Goal: Information Seeking & Learning: Check status

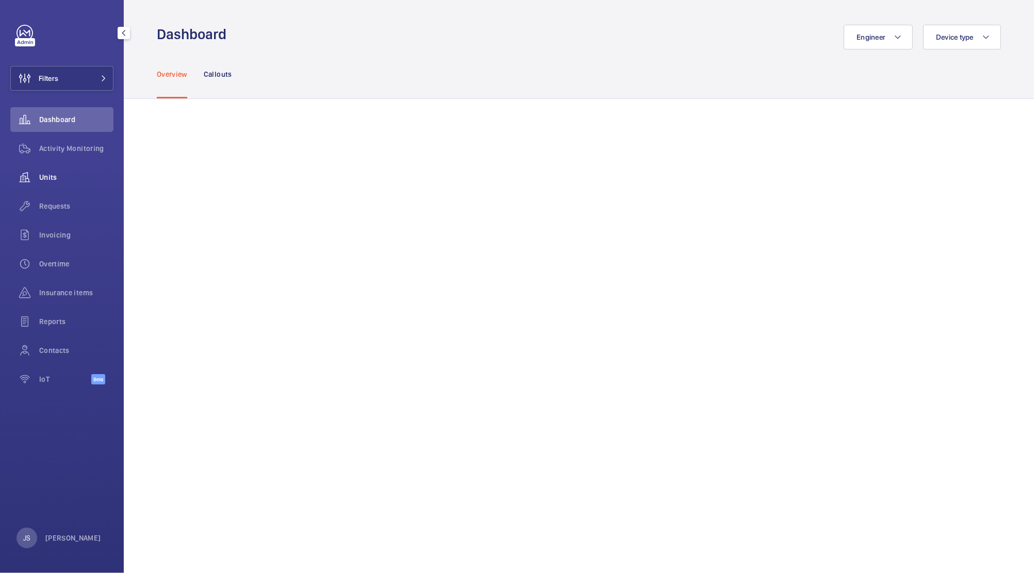
click at [53, 177] on span "Units" at bounding box center [76, 177] width 74 height 10
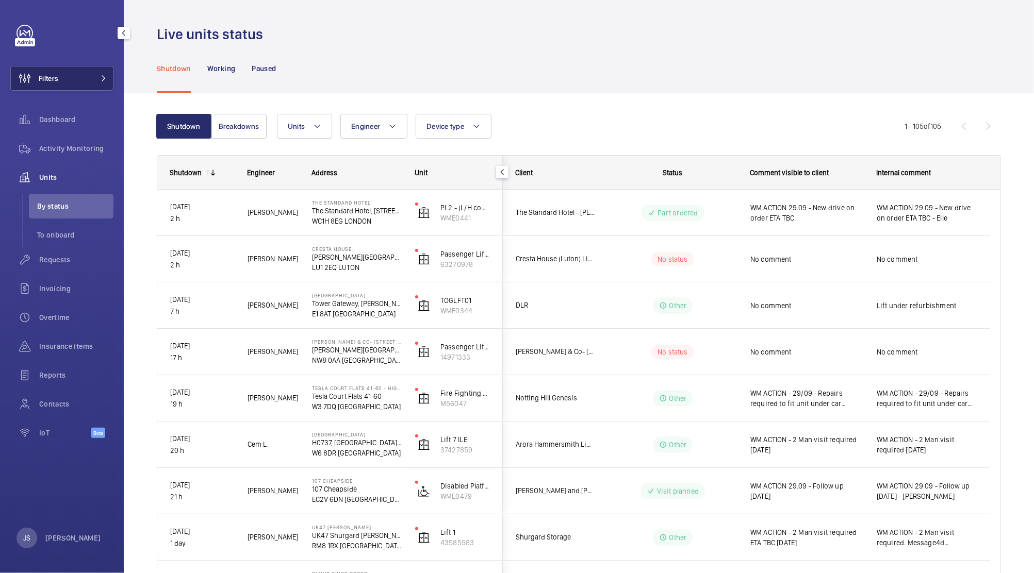
click at [45, 75] on span "Filters" at bounding box center [49, 78] width 20 height 10
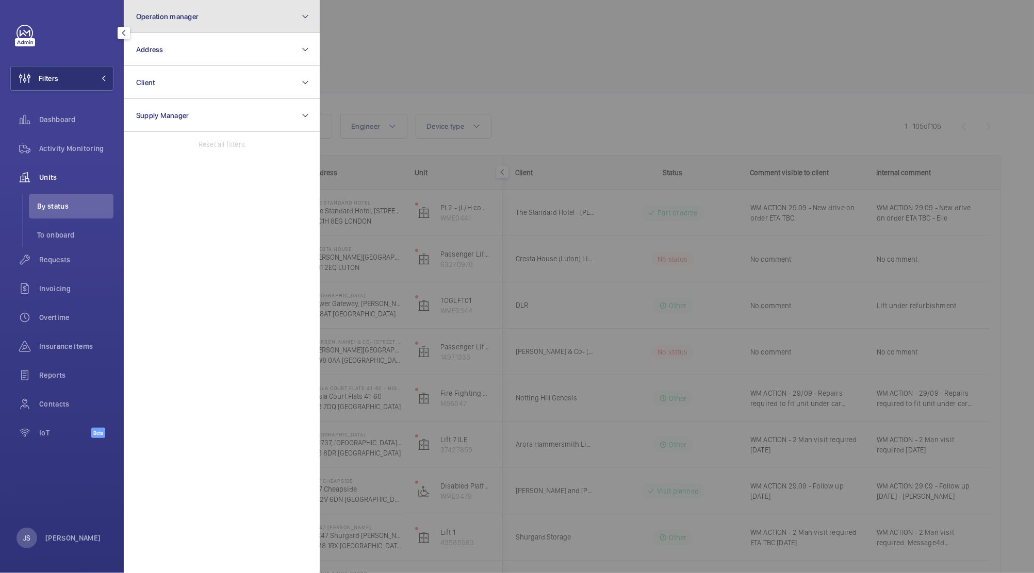
click at [157, 25] on button "Operation manager" at bounding box center [222, 16] width 196 height 33
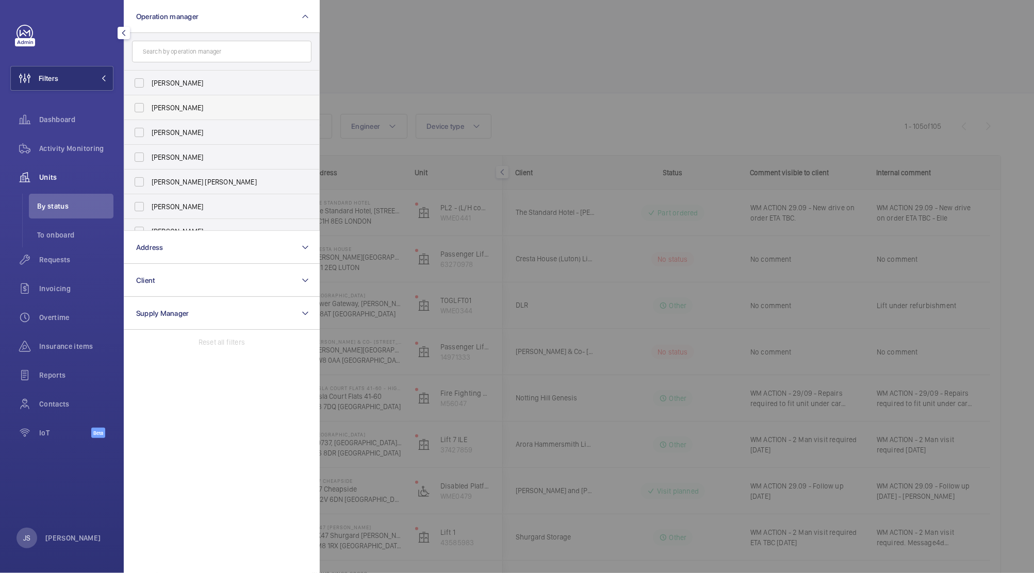
click at [156, 110] on span "[PERSON_NAME]" at bounding box center [223, 108] width 142 height 10
click at [150, 110] on input "[PERSON_NAME]" at bounding box center [139, 107] width 21 height 21
checkbox input "true"
click at [493, 28] on div at bounding box center [837, 286] width 1034 height 573
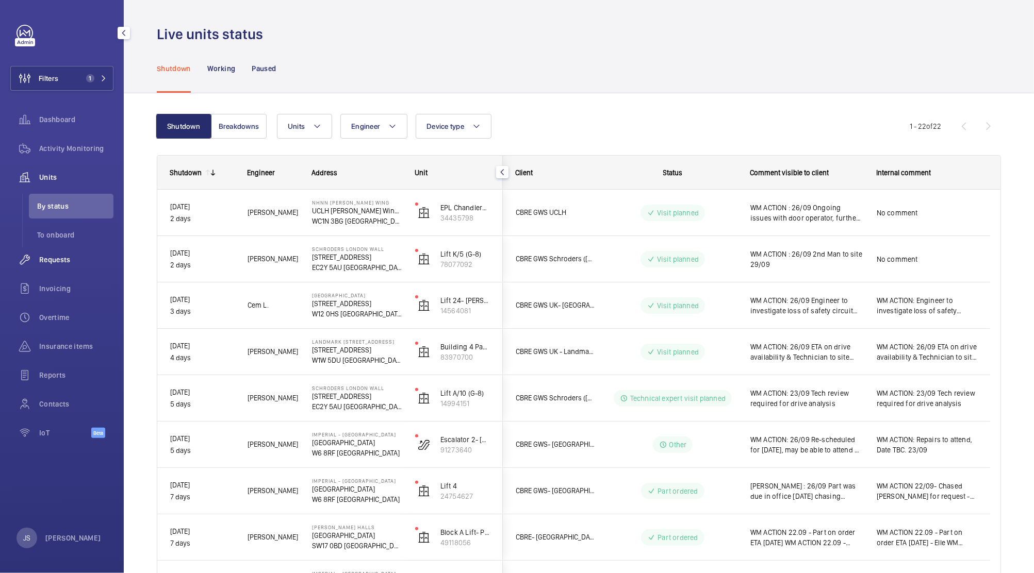
click at [45, 270] on div "Requests" at bounding box center [61, 260] width 103 height 25
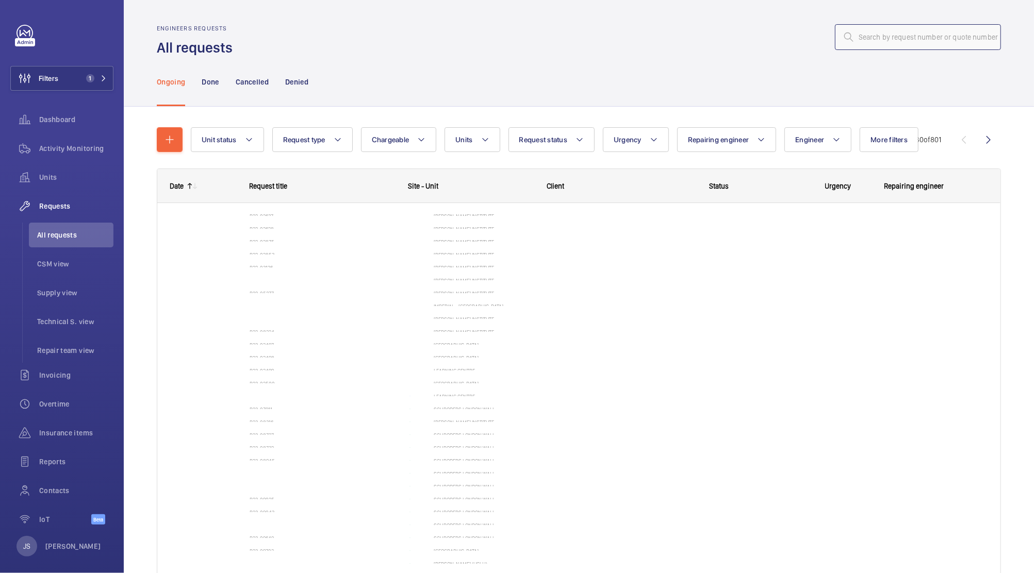
click at [859, 35] on input "text" at bounding box center [918, 37] width 166 height 26
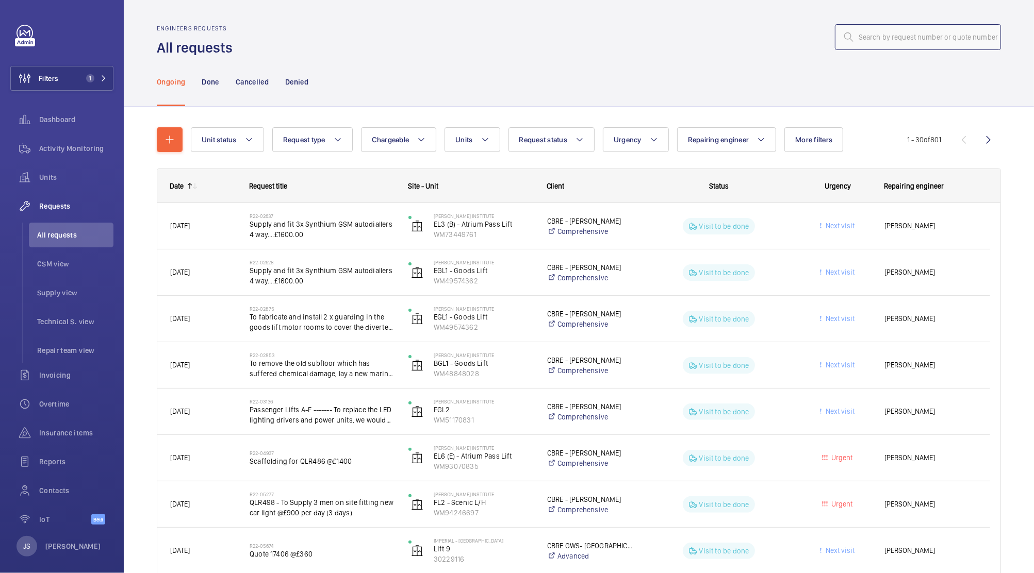
paste input "R25-04254"
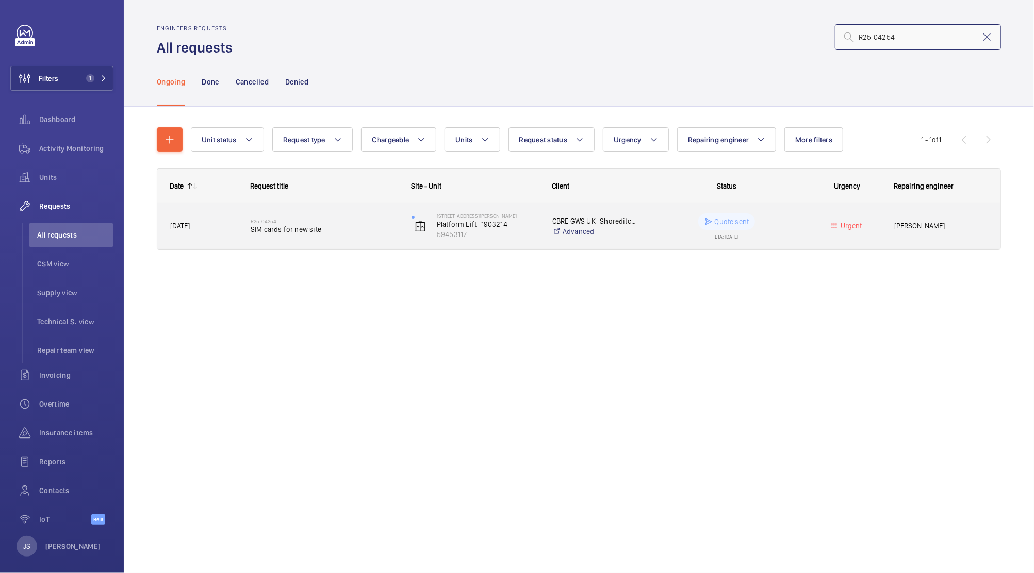
type input "R25-04254"
click at [264, 232] on span "SIM cards for new site" at bounding box center [324, 229] width 147 height 10
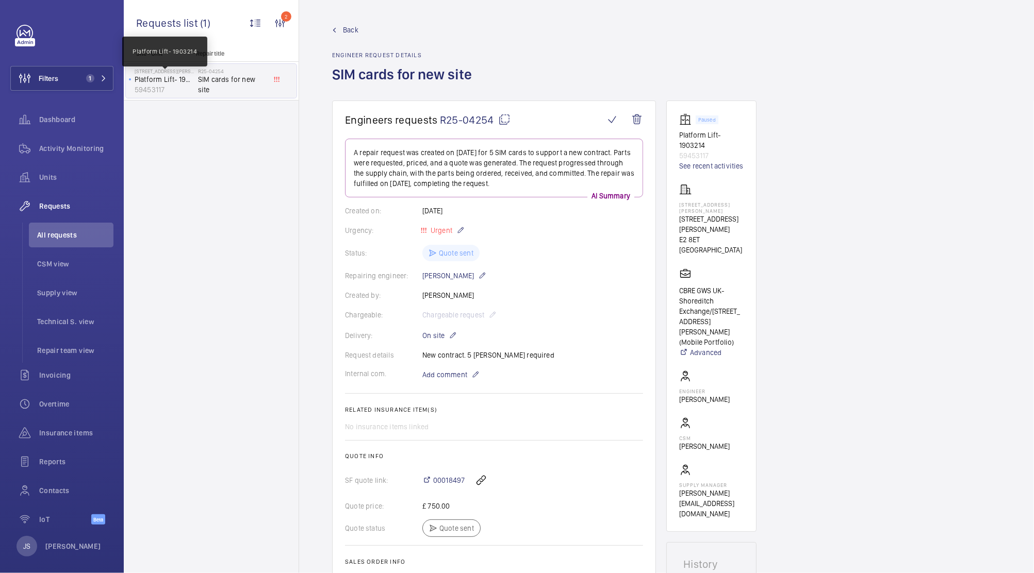
click at [174, 80] on p "Platform Lift- 1903214" at bounding box center [164, 79] width 59 height 10
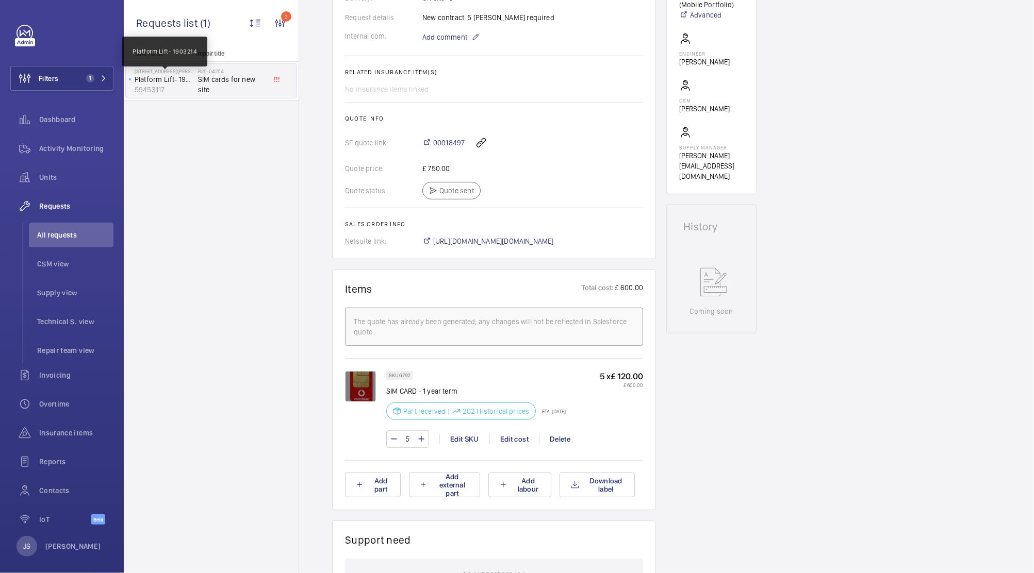
scroll to position [402, 0]
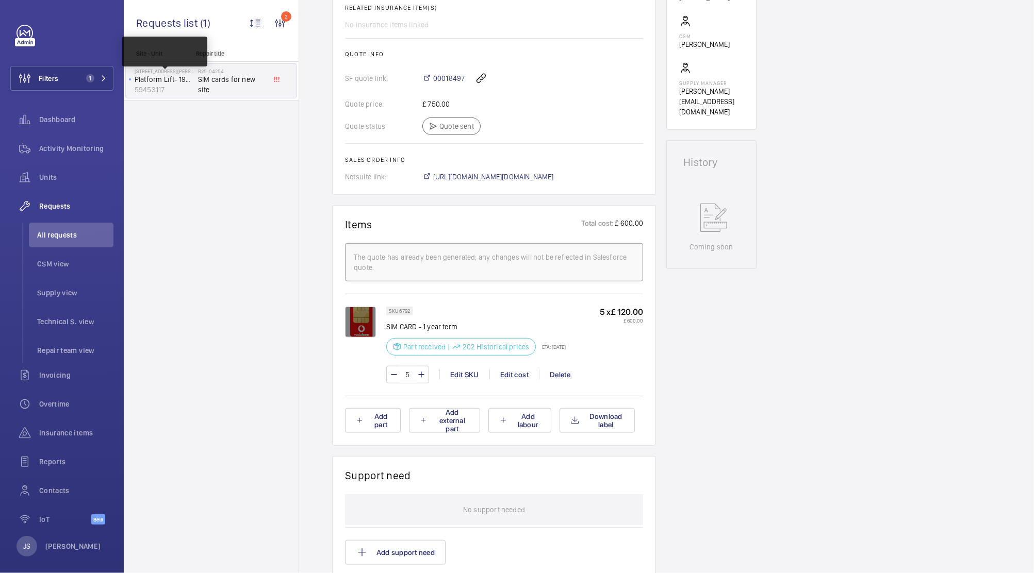
click at [394, 339] on div "Part received | 202 Historical prices" at bounding box center [461, 347] width 150 height 18
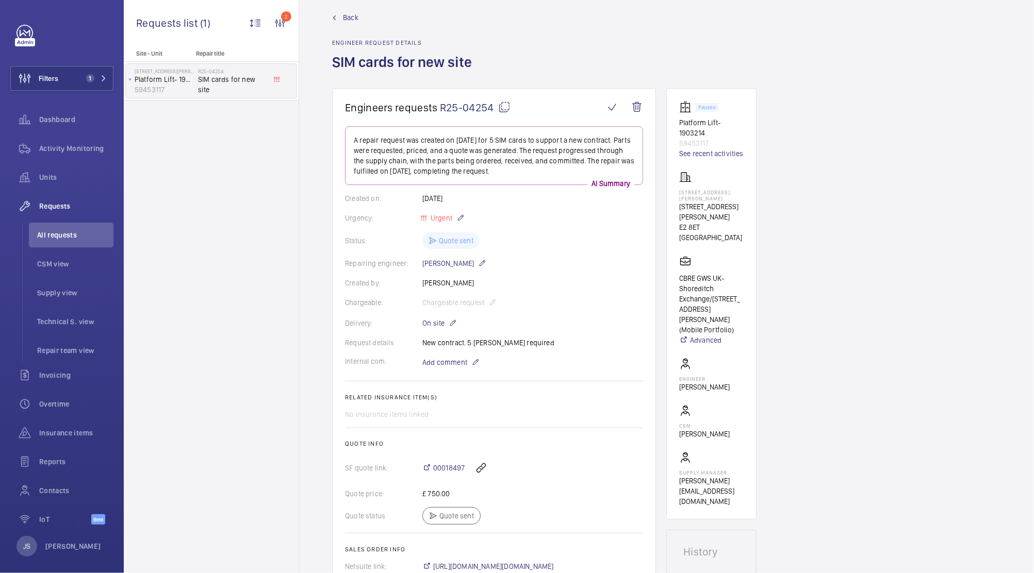
scroll to position [0, 0]
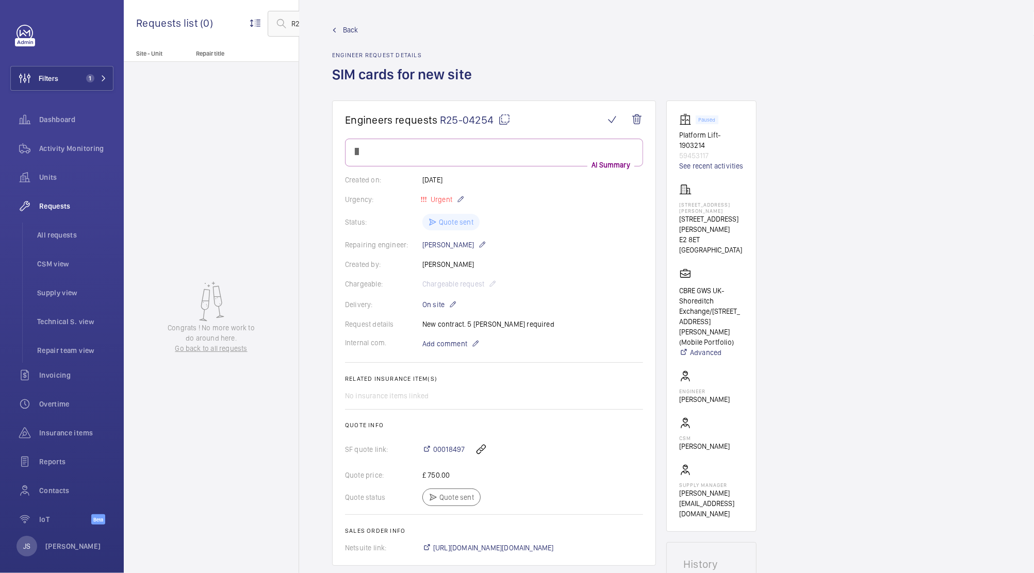
click at [260, 95] on html "Filters 1 Dashboard Activity Monitoring Units Requests All requests CSM view Su…" at bounding box center [517, 286] width 1034 height 573
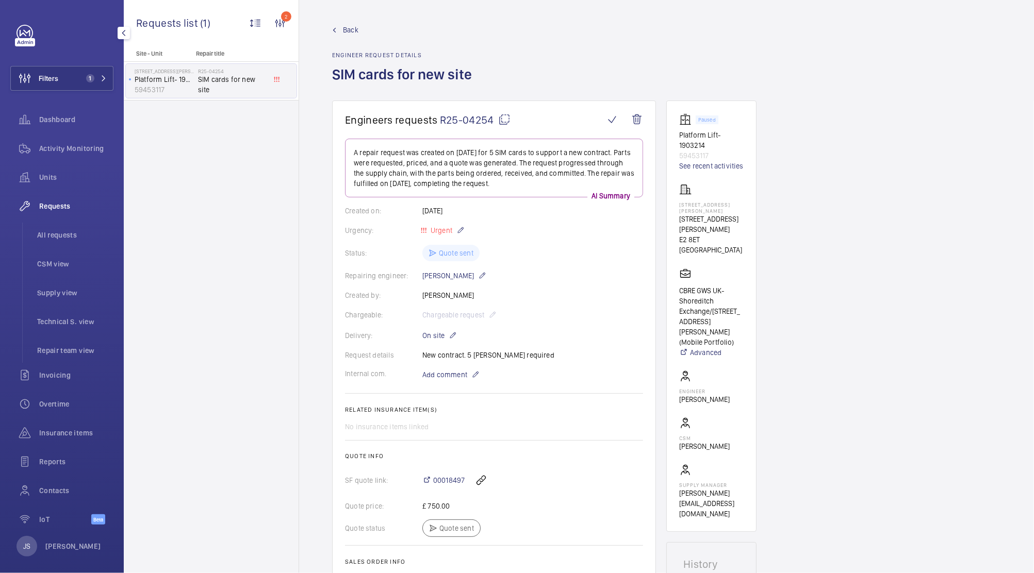
click at [53, 206] on span "Requests" at bounding box center [76, 206] width 74 height 10
click at [38, 239] on span "All requests" at bounding box center [75, 235] width 76 height 10
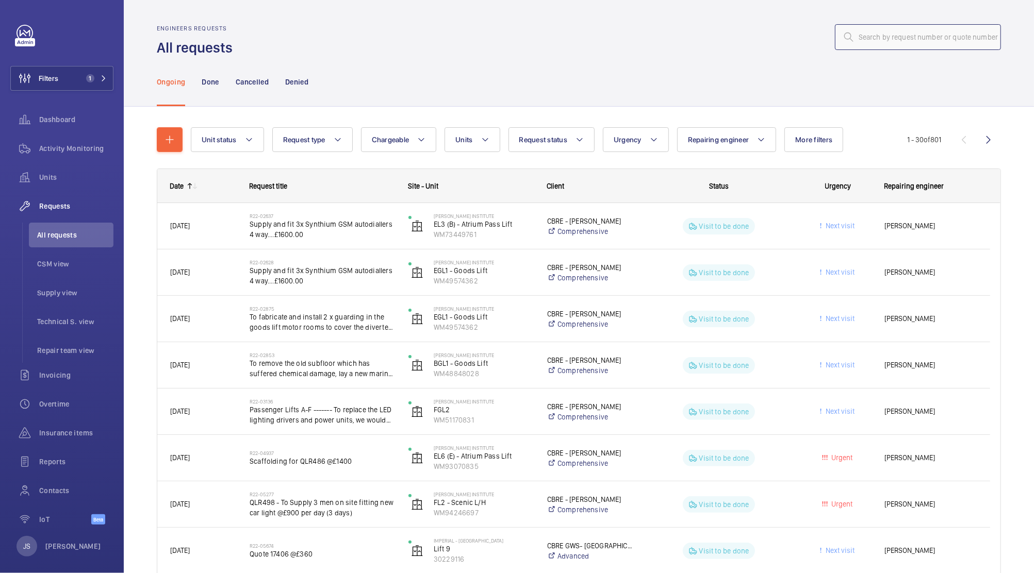
click at [850, 40] on input "text" at bounding box center [918, 37] width 166 height 26
paste input "R25-11241"
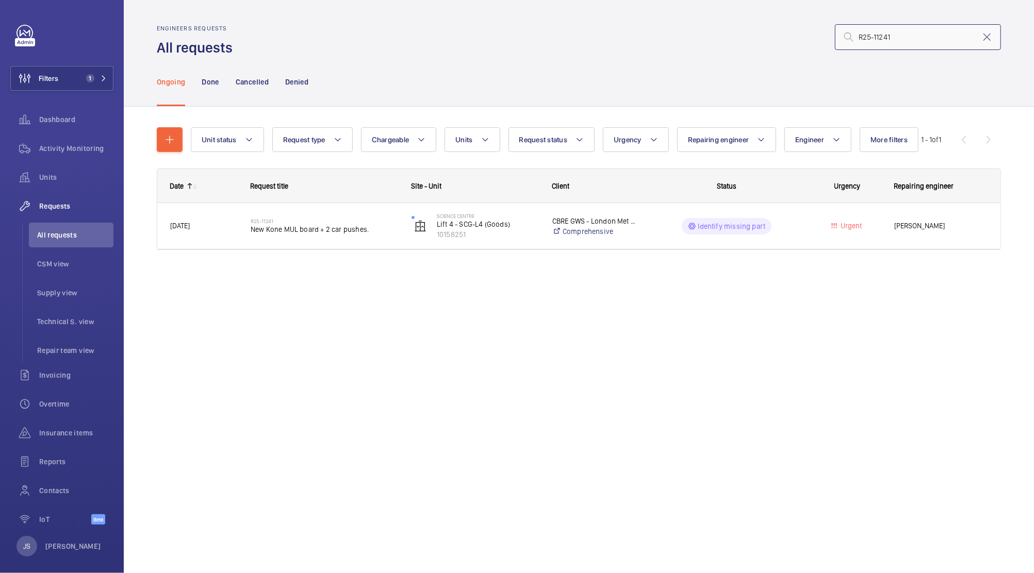
type input "R25-11241"
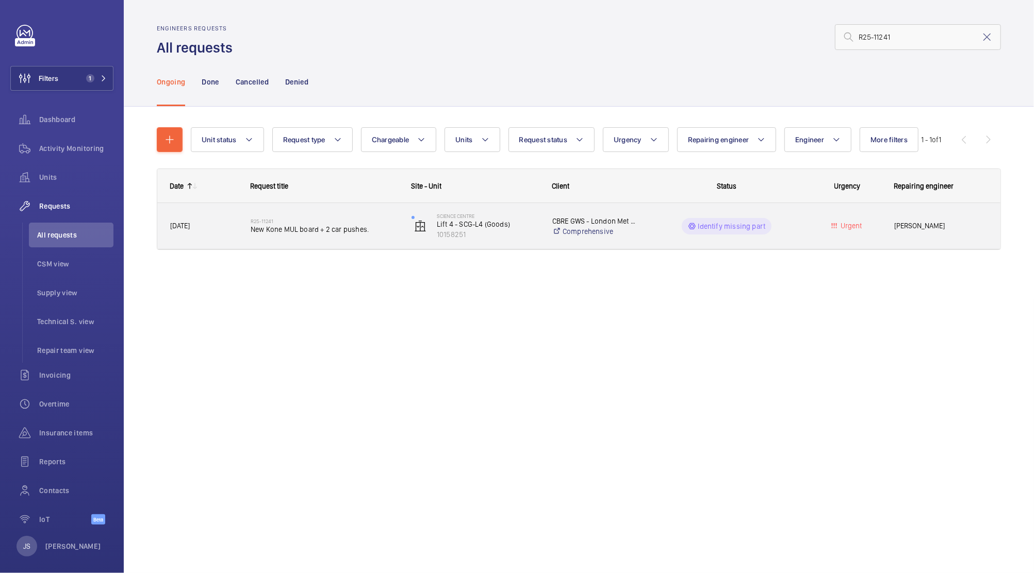
click at [574, 221] on p "CBRE GWS - London Met Uni" at bounding box center [595, 221] width 87 height 10
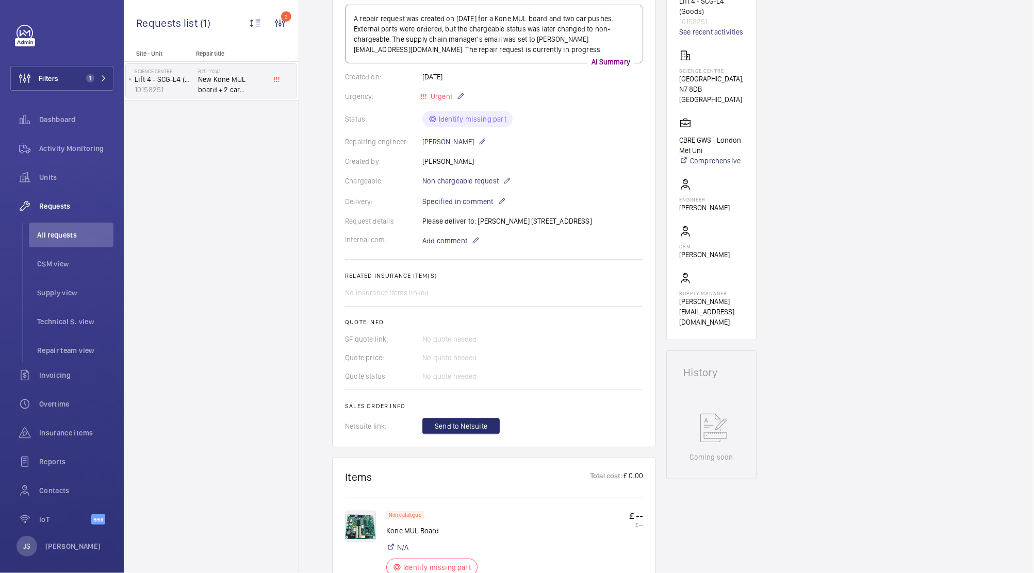
scroll to position [133, 0]
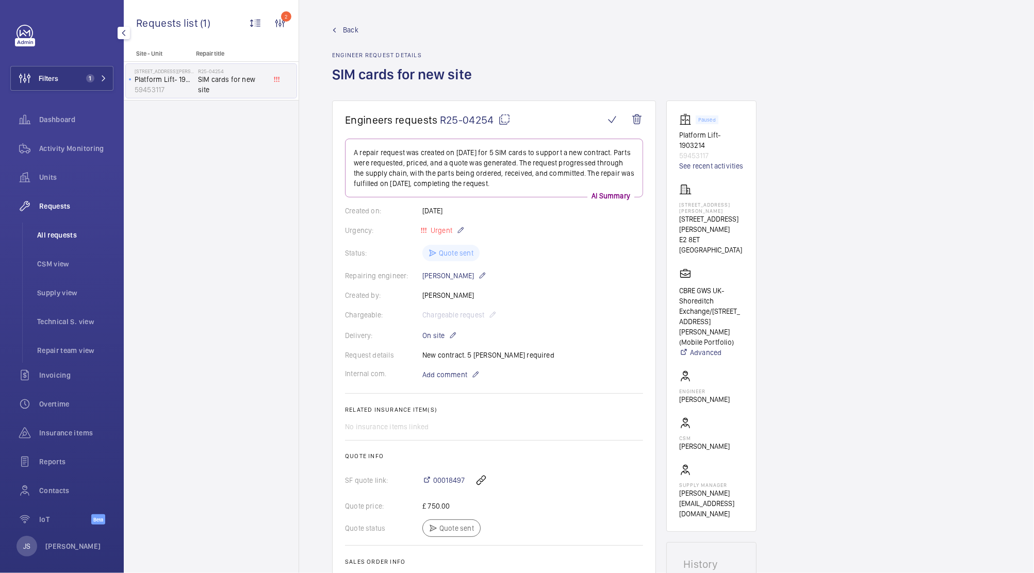
click at [54, 233] on span "All requests" at bounding box center [75, 235] width 76 height 10
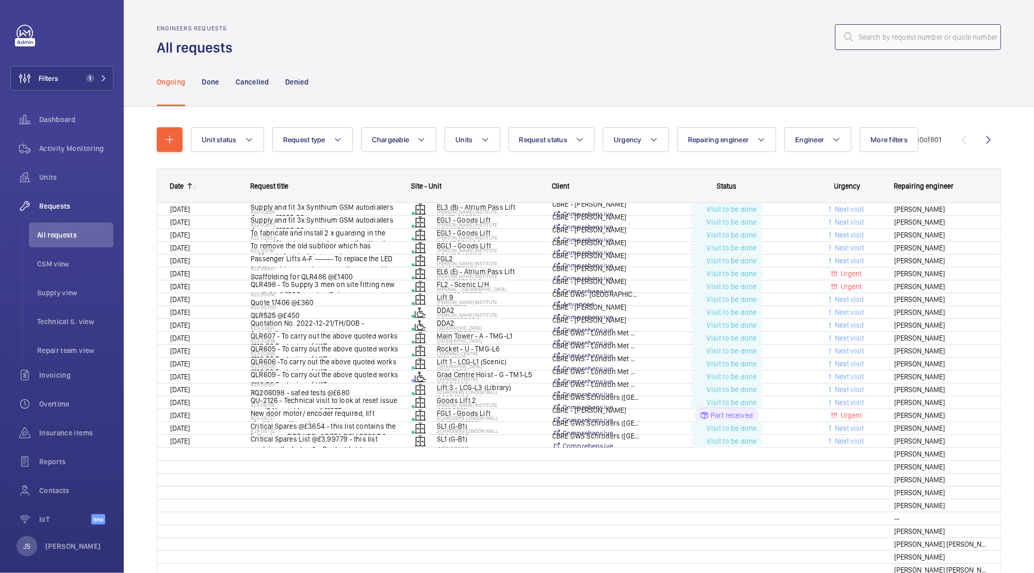
click at [858, 40] on input "text" at bounding box center [918, 37] width 166 height 26
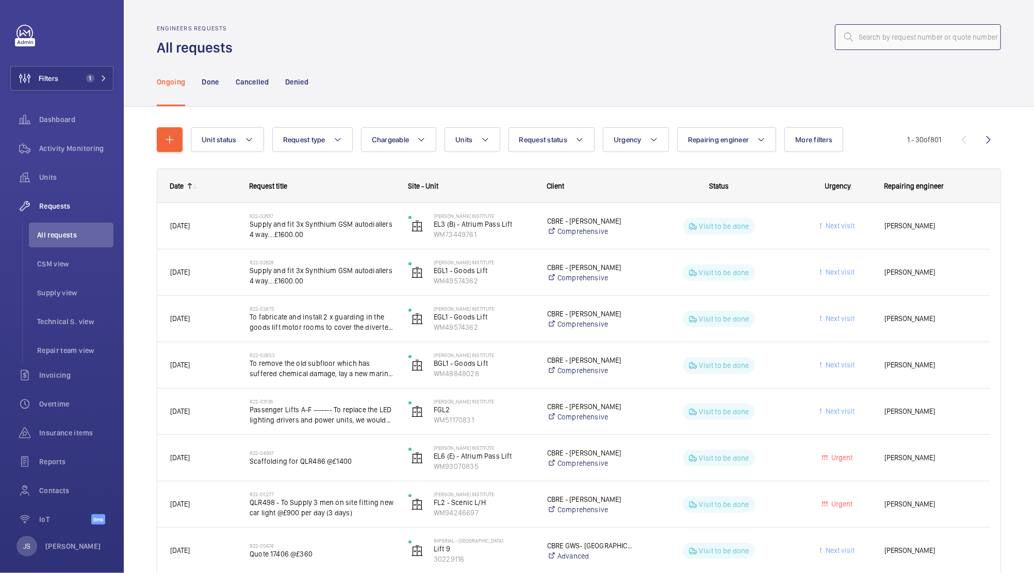
click at [848, 35] on input "text" at bounding box center [918, 37] width 166 height 26
paste input "R25-03495"
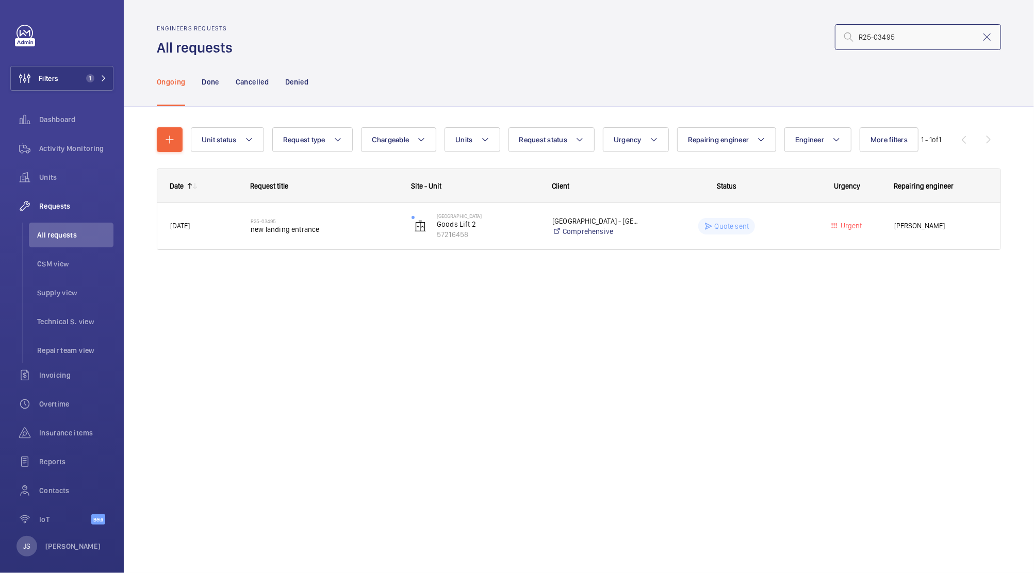
type input "R25-03495"
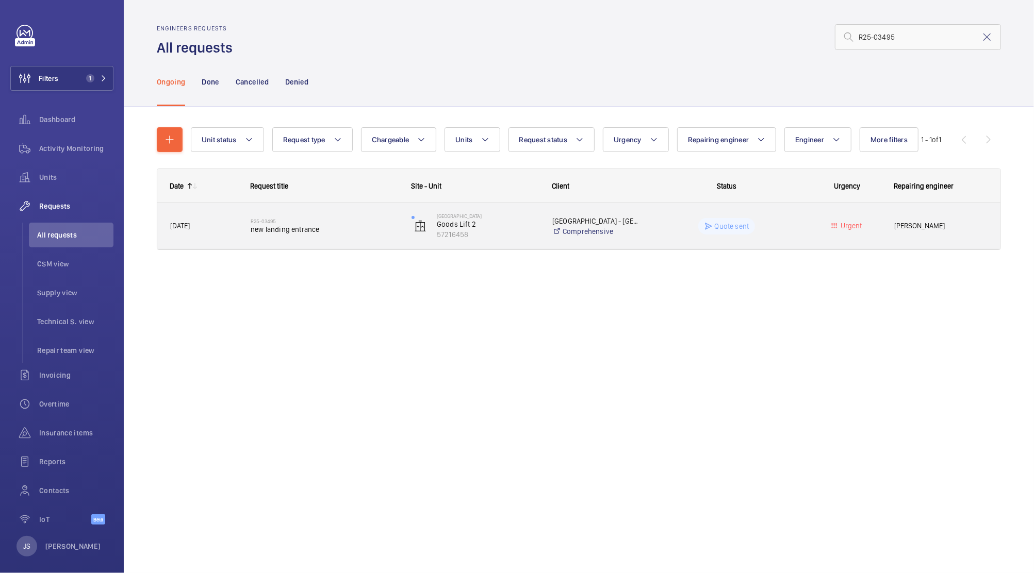
click at [569, 221] on p "The Oaks Shopping Centre - CBRE" at bounding box center [595, 221] width 87 height 10
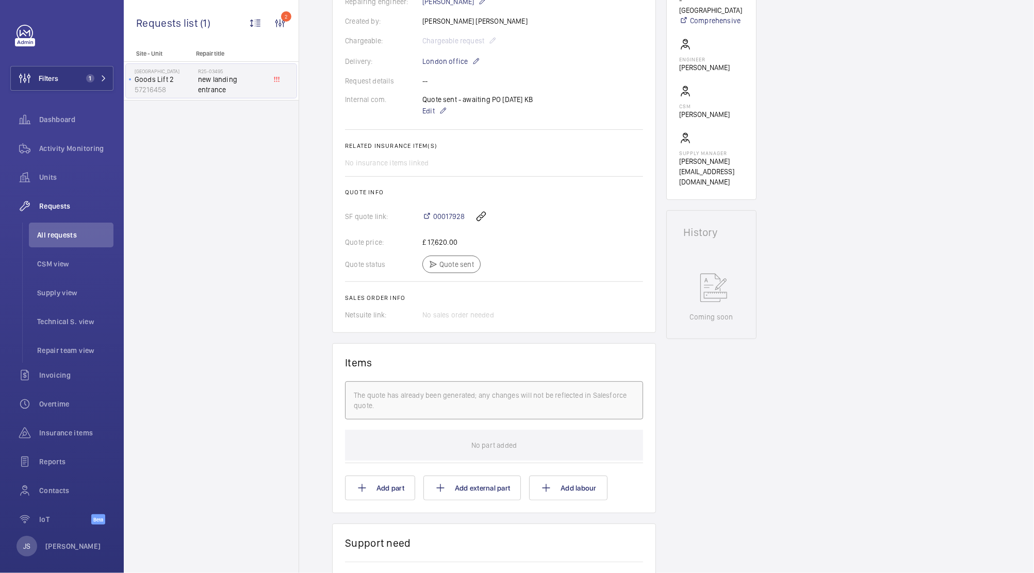
scroll to position [276, 0]
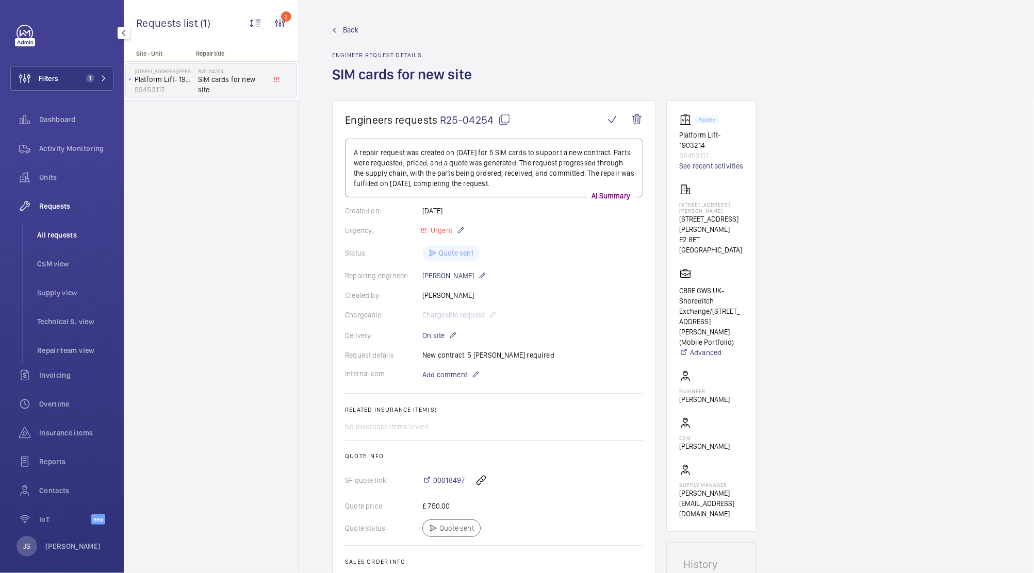
click at [53, 231] on span "All requests" at bounding box center [75, 235] width 76 height 10
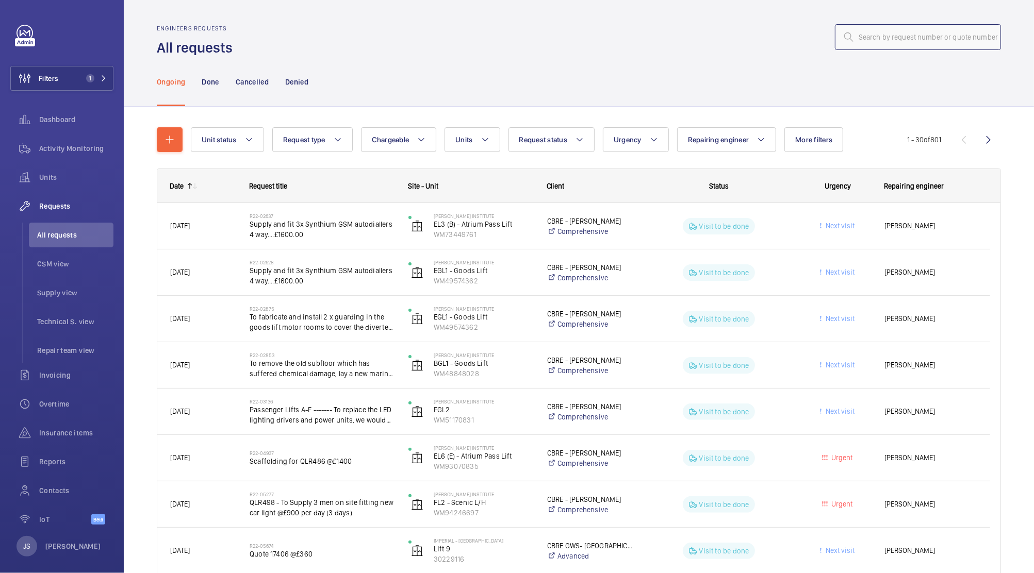
click at [856, 34] on input "text" at bounding box center [918, 37] width 166 height 26
click at [864, 38] on input "text" at bounding box center [918, 37] width 166 height 26
paste input "R24-12072"
type input "R24-12072"
click at [715, 42] on div "R24-12072" at bounding box center [620, 37] width 762 height 25
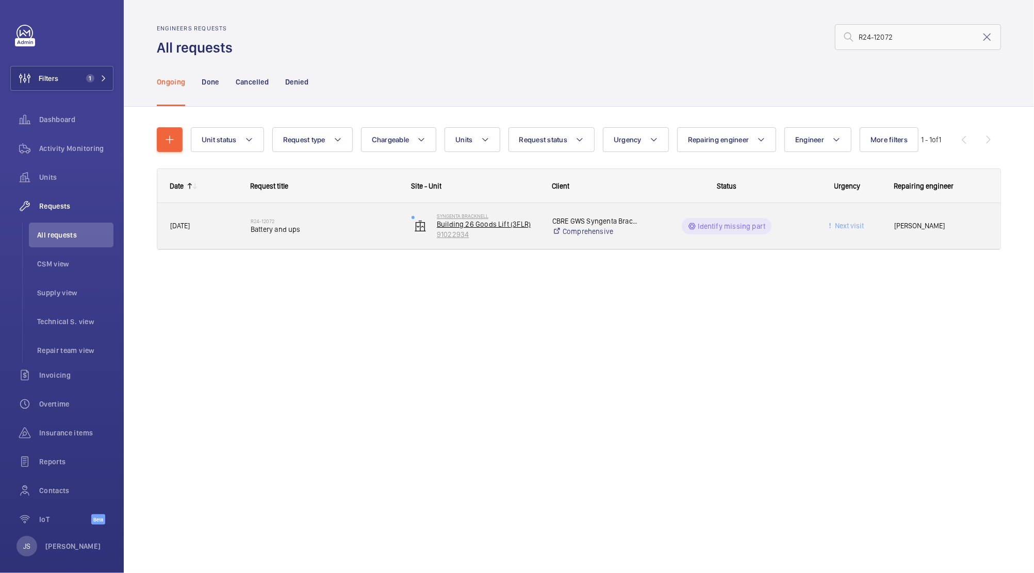
click at [441, 227] on p "Building 26 Goods Lift (3FLR)" at bounding box center [488, 224] width 102 height 10
click at [751, 229] on p "Identify missing part" at bounding box center [732, 226] width 68 height 10
